Goal: Task Accomplishment & Management: Use online tool/utility

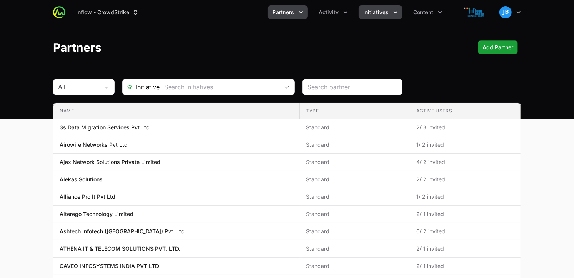
click at [396, 10] on icon "Initiatives menu" at bounding box center [396, 12] width 8 height 8
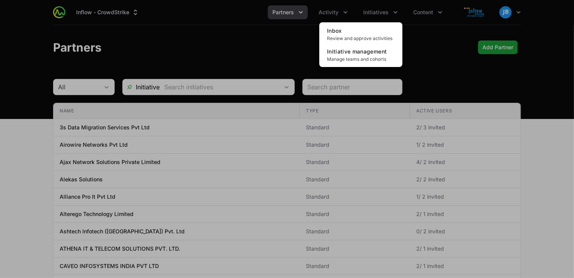
click at [328, 12] on div "Initiatives menu" at bounding box center [287, 139] width 574 height 278
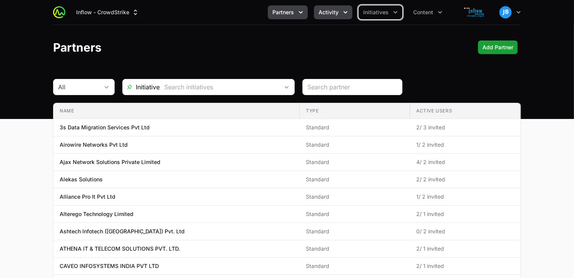
click at [331, 10] on span "Activity" at bounding box center [329, 12] width 20 height 8
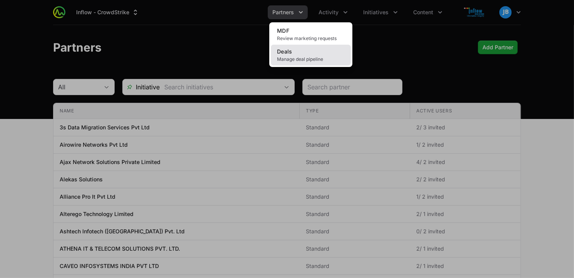
click at [288, 53] on span "Deals" at bounding box center [284, 51] width 15 height 7
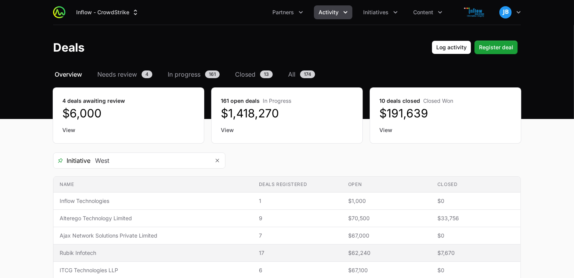
click at [97, 251] on span "Rubik Infotech" at bounding box center [153, 253] width 187 height 8
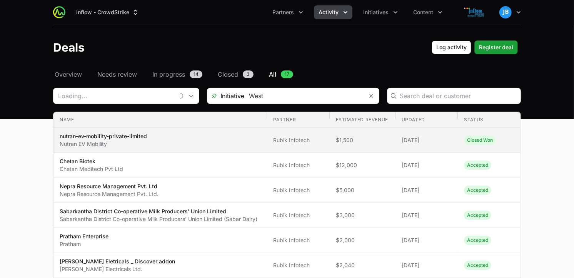
type input "Rubik Infotech"
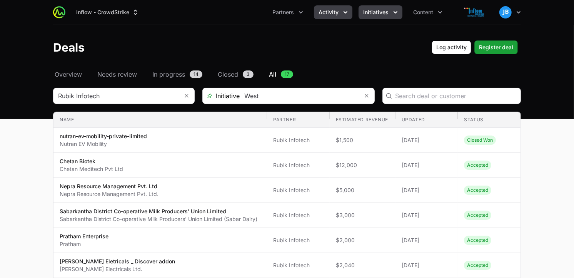
click at [384, 13] on span "Initiatives" at bounding box center [375, 12] width 25 height 8
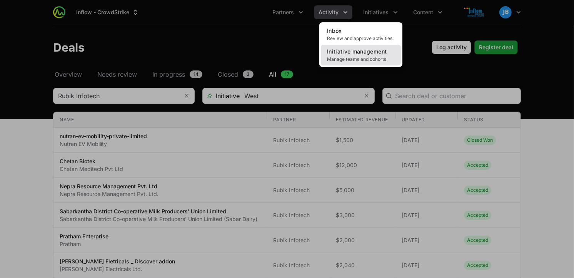
click at [366, 54] on span "Initiative management" at bounding box center [357, 51] width 60 height 7
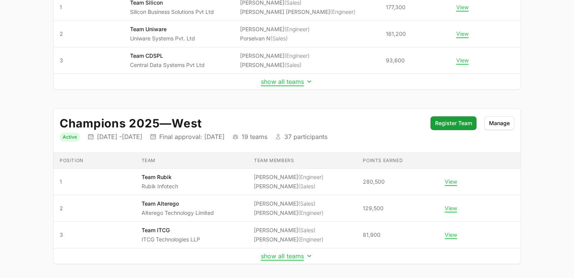
scroll to position [155, 0]
click at [298, 255] on button "show all teams" at bounding box center [287, 255] width 52 height 8
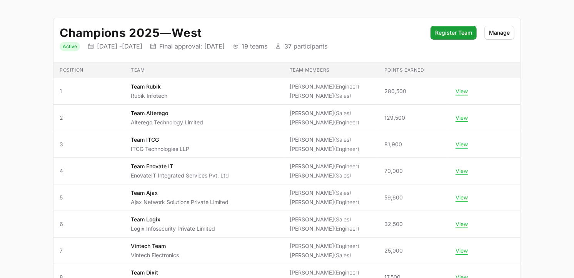
scroll to position [246, 0]
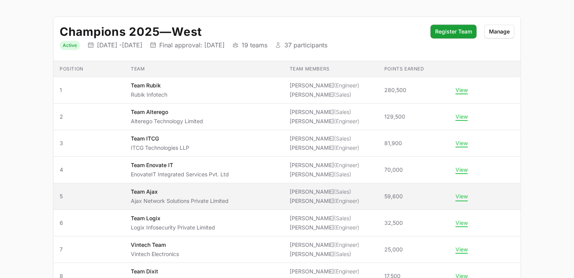
click at [458, 194] on button "View" at bounding box center [462, 196] width 12 height 7
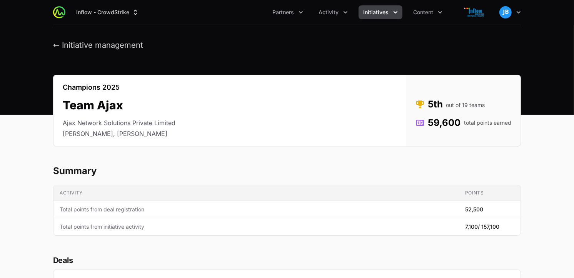
click at [57, 12] on img at bounding box center [59, 12] width 12 height 12
click at [55, 43] on button "← Initiative management" at bounding box center [98, 45] width 90 height 10
